Goal: Complete application form

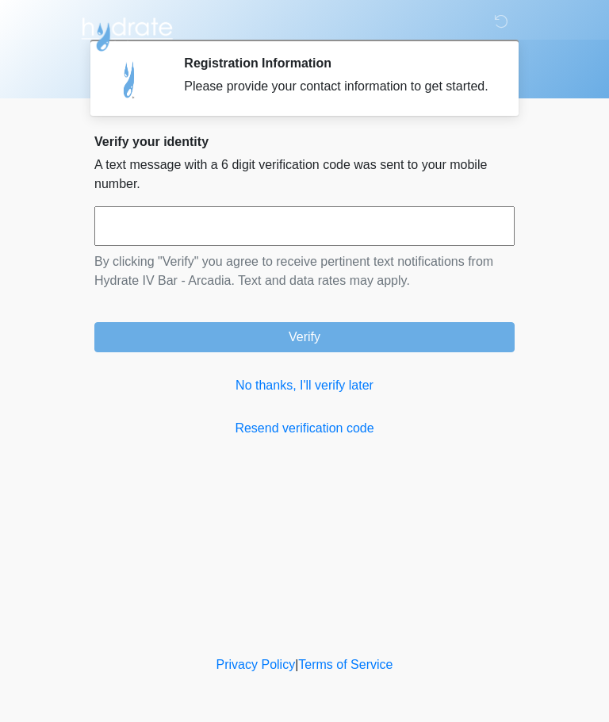
scroll to position [1, 0]
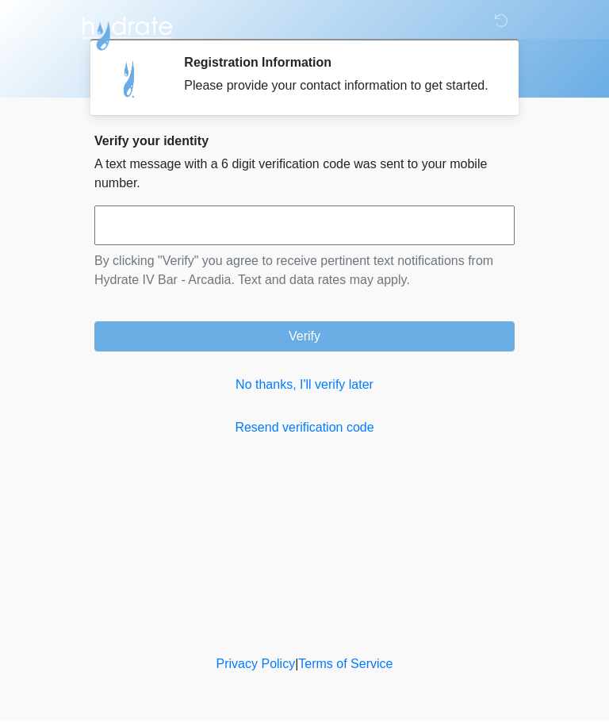
click at [487, 246] on input "text" at bounding box center [304, 226] width 420 height 40
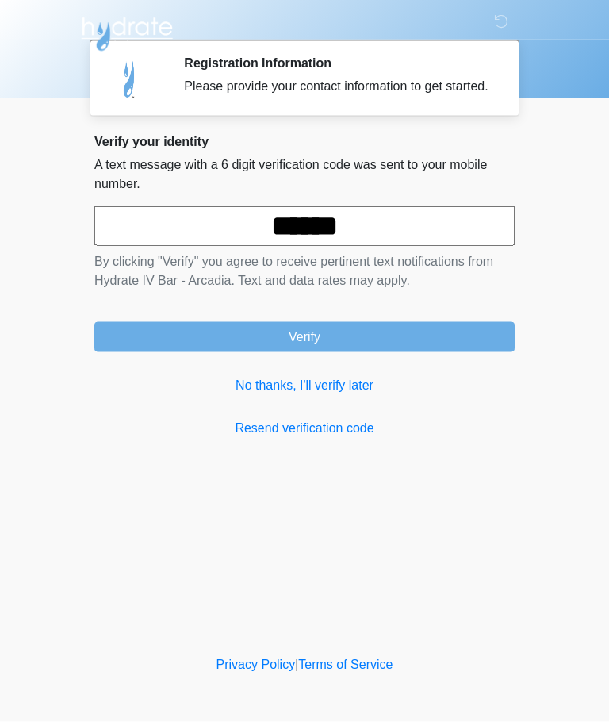
type input "******"
click at [508, 352] on button "Verify" at bounding box center [304, 337] width 420 height 30
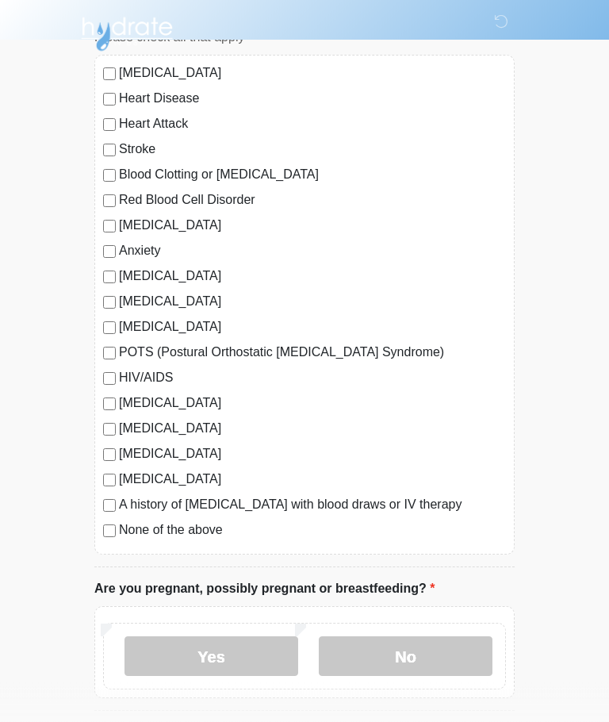
scroll to position [140, 0]
click at [439, 532] on label "None of the above" at bounding box center [312, 529] width 387 height 19
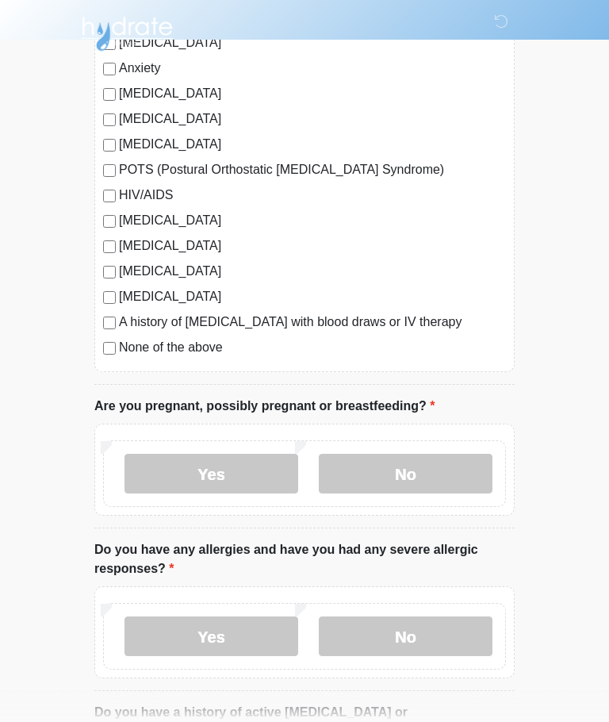
scroll to position [324, 0]
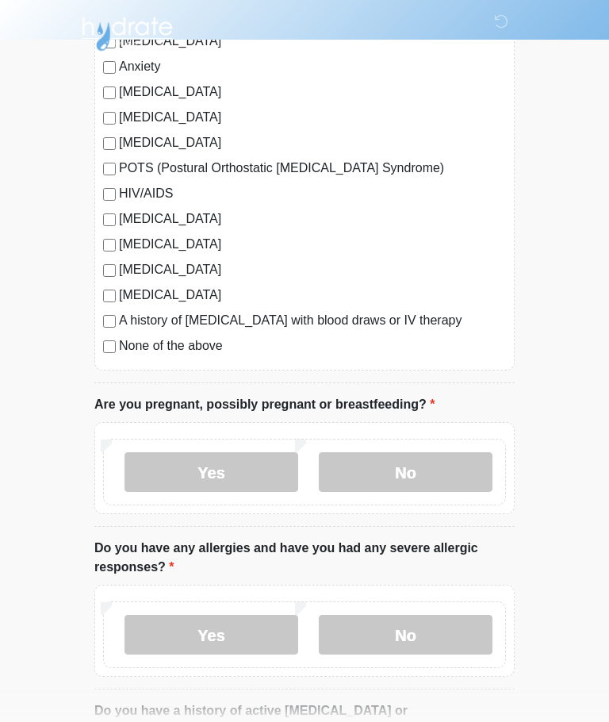
click at [491, 463] on label "No" at bounding box center [406, 473] width 174 height 40
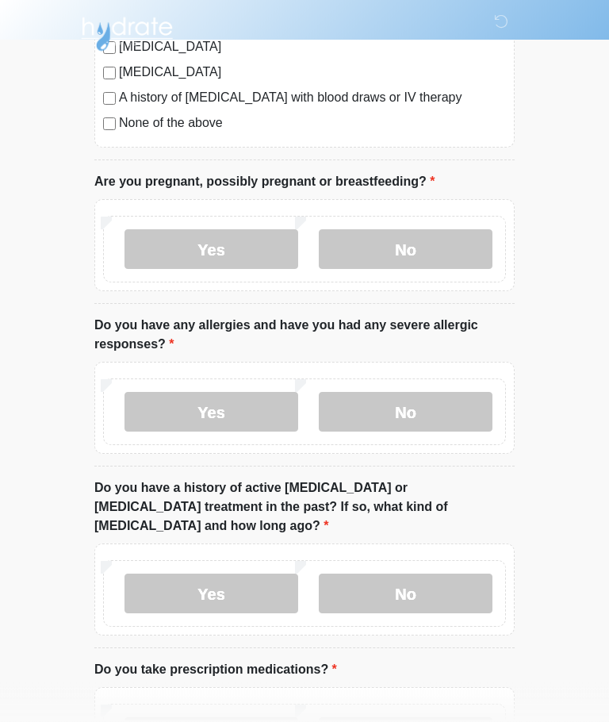
scroll to position [547, 0]
click at [468, 419] on label "No" at bounding box center [406, 412] width 174 height 40
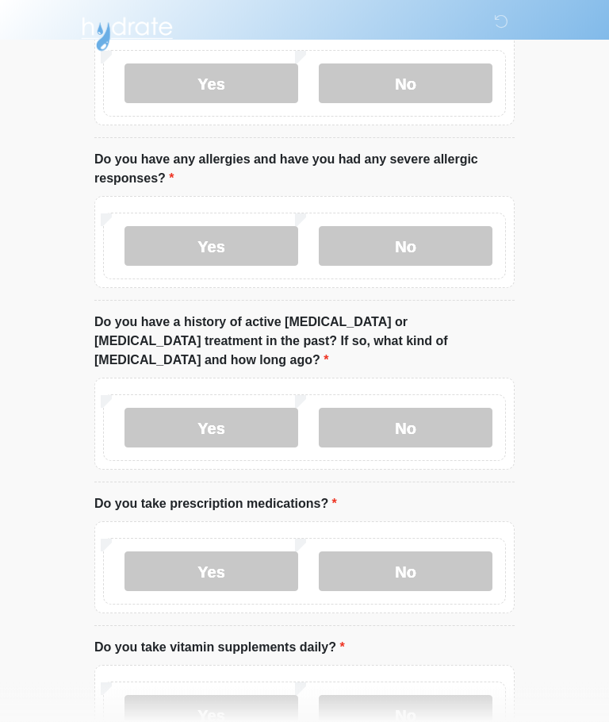
scroll to position [713, 0]
click at [473, 423] on label "No" at bounding box center [406, 428] width 174 height 40
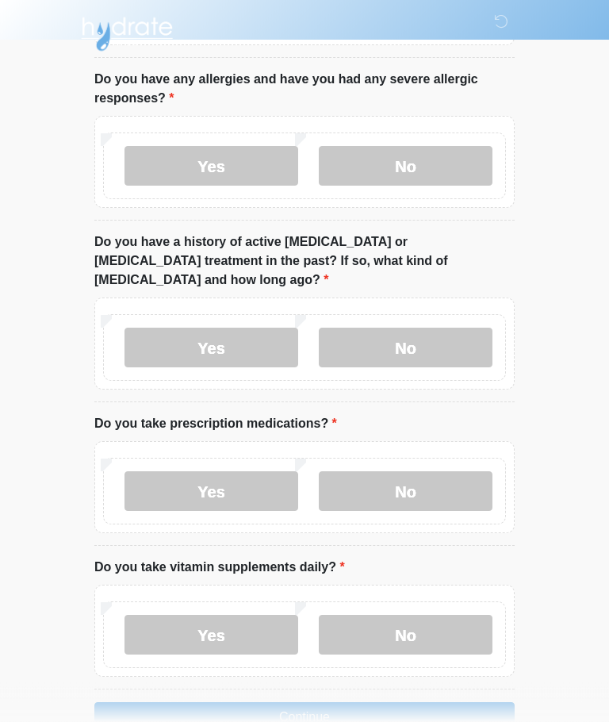
click at [478, 472] on label "No" at bounding box center [406, 492] width 174 height 40
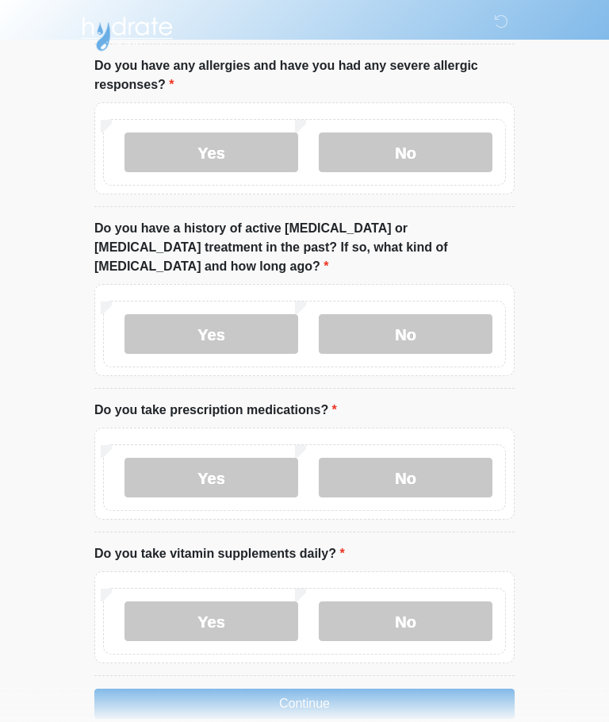
scroll to position [813, 0]
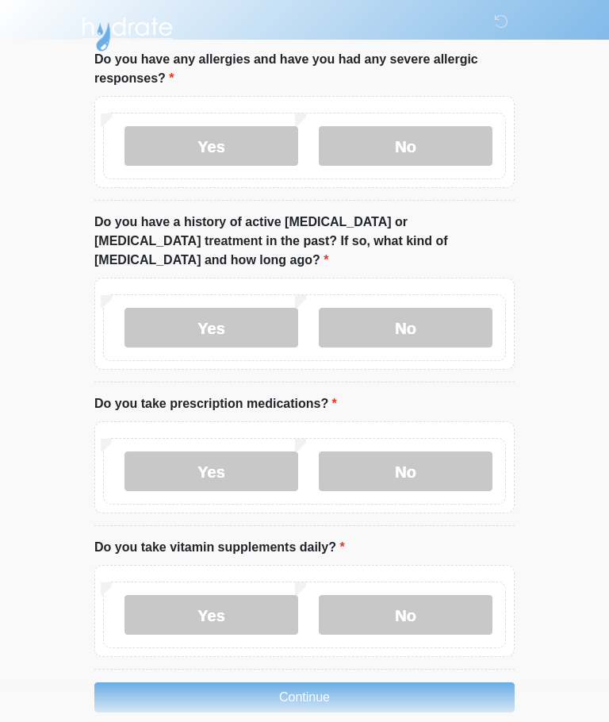
click at [449, 595] on label "No" at bounding box center [406, 615] width 174 height 40
click at [429, 682] on button "Continue" at bounding box center [304, 697] width 420 height 30
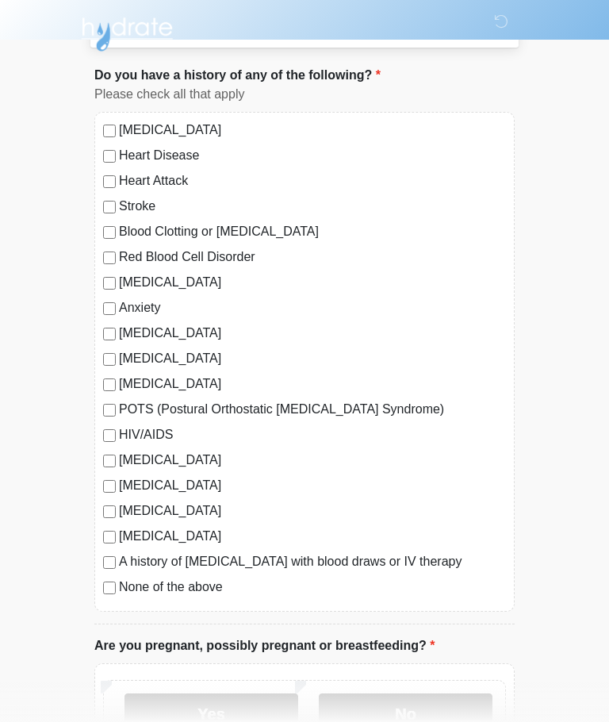
scroll to position [0, 0]
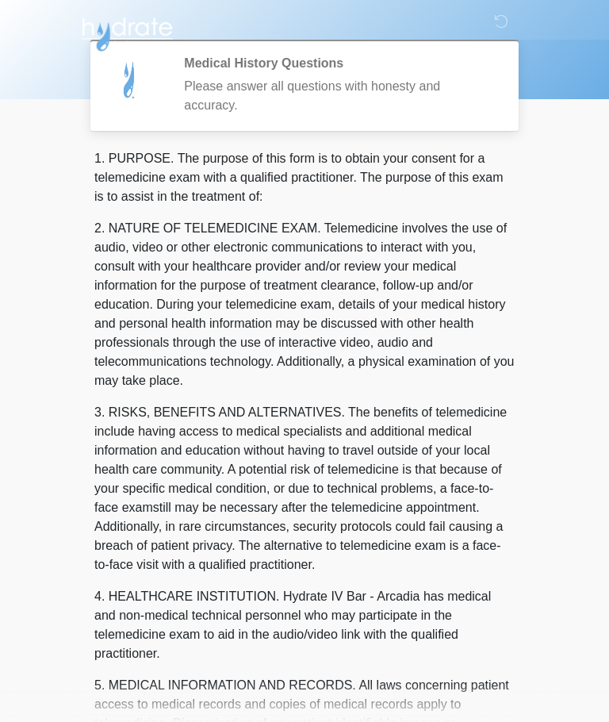
click at [466, 501] on p "3. RISKS, BENEFITS AND ALTERNATIVES. The benefits of telemedicine include havin…" at bounding box center [304, 488] width 420 height 171
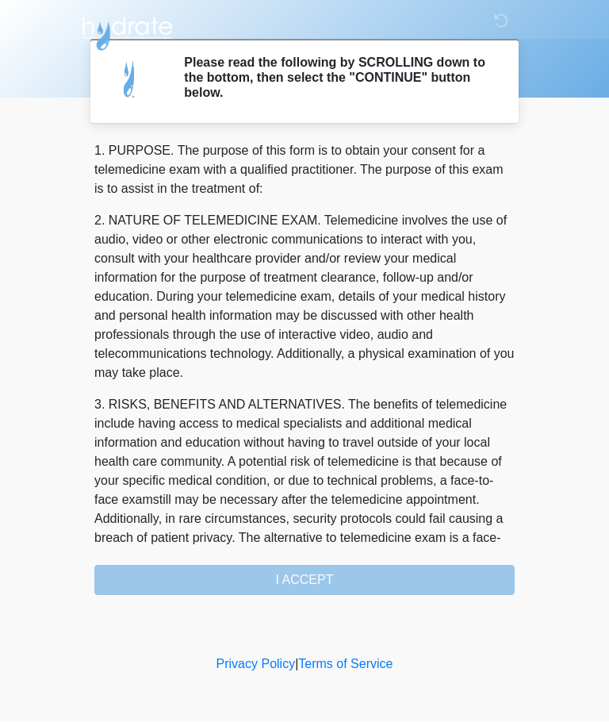
click at [439, 573] on div "1. PURPOSE. The purpose of this form is to obtain your consent for a telemedici…" at bounding box center [304, 369] width 420 height 454
click at [432, 563] on div "1. PURPOSE. The purpose of this form is to obtain your consent for a telemedici…" at bounding box center [304, 369] width 420 height 454
click at [3, 351] on body "‎ ‎ ‎ ‎ Please read the following by SCROLLING down to the bottom, then select …" at bounding box center [304, 361] width 609 height 722
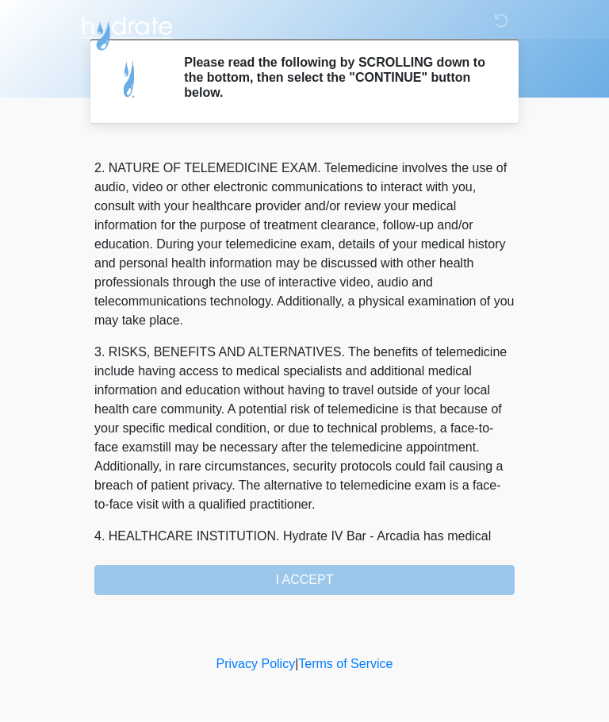
scroll to position [52, 0]
click at [414, 565] on div "1. PURPOSE. The purpose of this form is to obtain your consent for a telemedici…" at bounding box center [304, 369] width 420 height 454
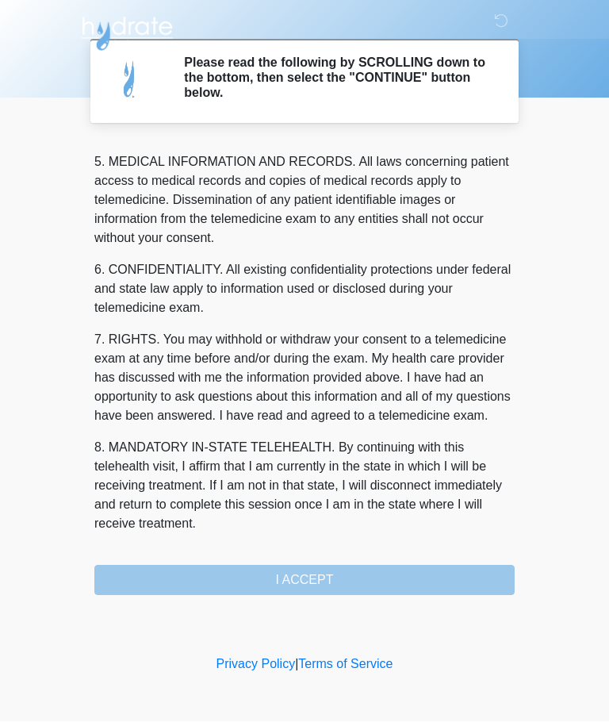
scroll to position [515, 0]
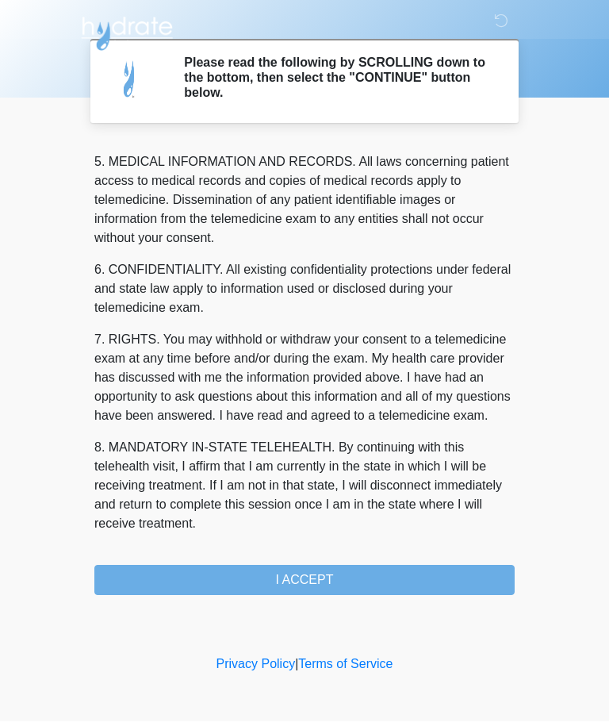
click at [408, 571] on button "I ACCEPT" at bounding box center [304, 580] width 420 height 30
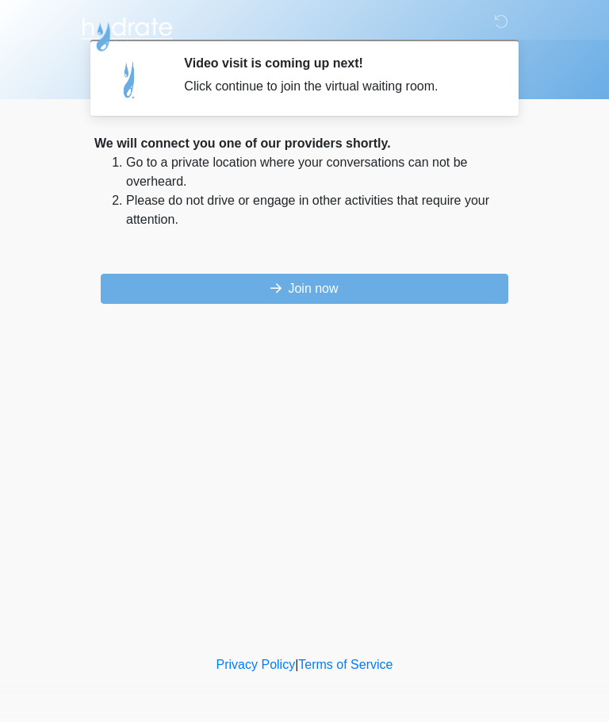
click at [497, 293] on button "Join now" at bounding box center [305, 289] width 408 height 30
click at [488, 293] on button "Join now" at bounding box center [305, 289] width 408 height 30
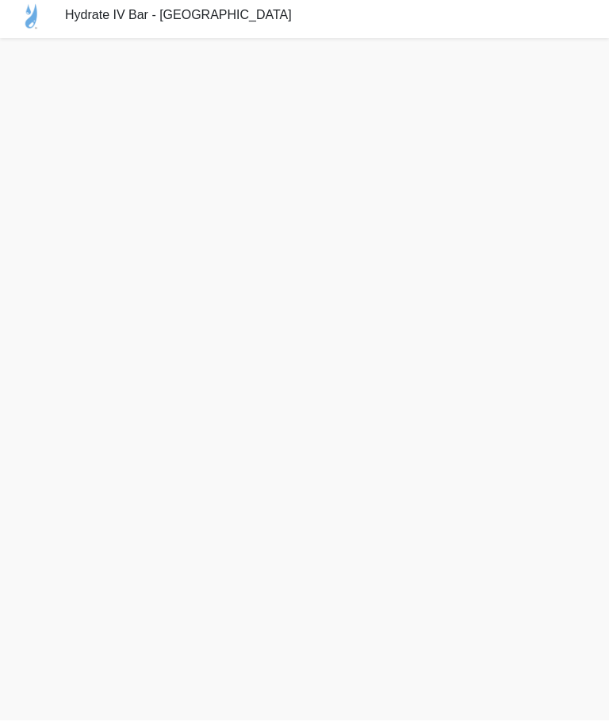
scroll to position [6, 0]
